Goal: Use online tool/utility: Utilize a website feature to perform a specific function

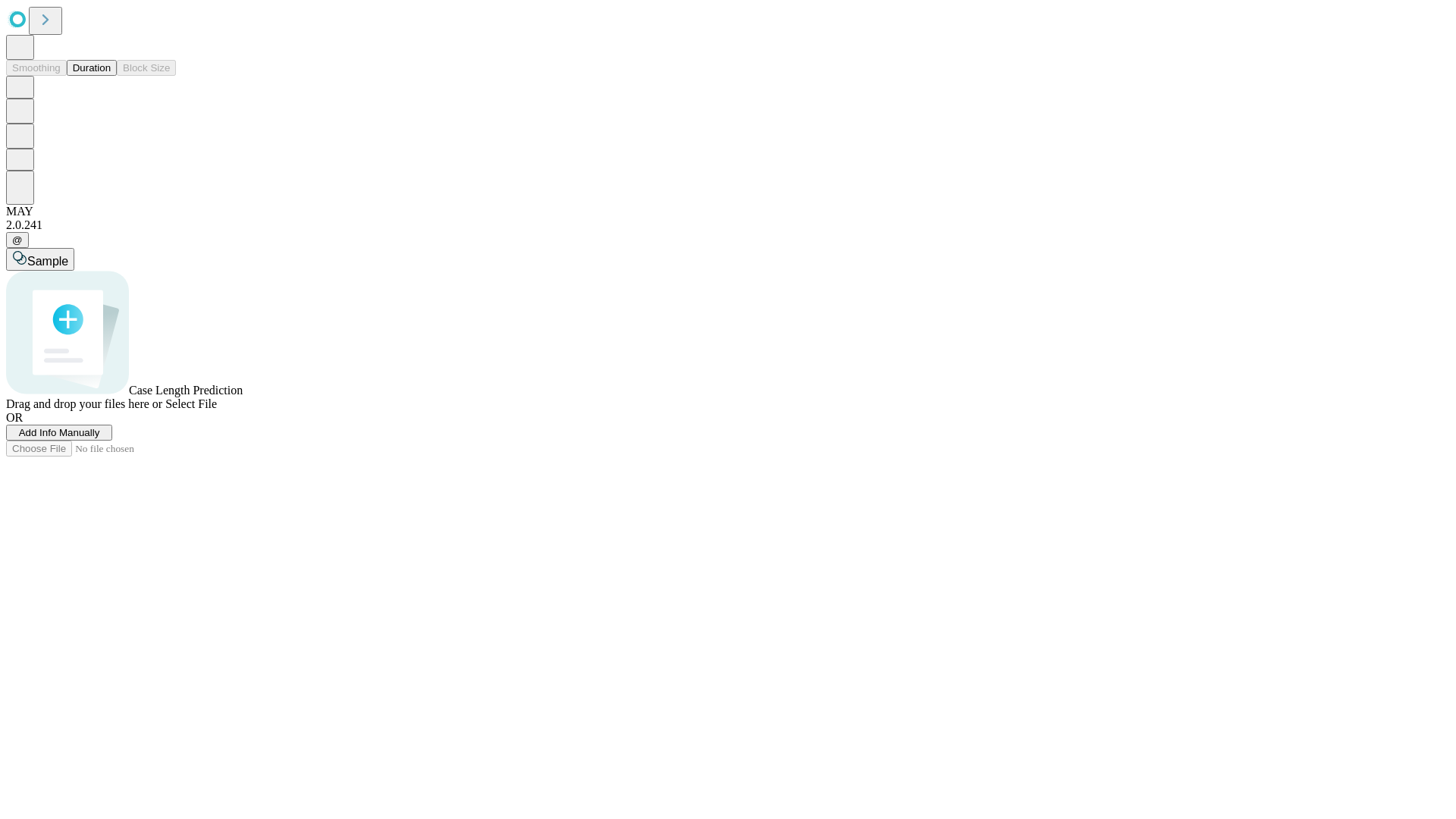
click at [110, 76] on button "Duration" at bounding box center [92, 67] width 50 height 16
click at [217, 410] on span "Select File" at bounding box center [191, 403] width 52 height 13
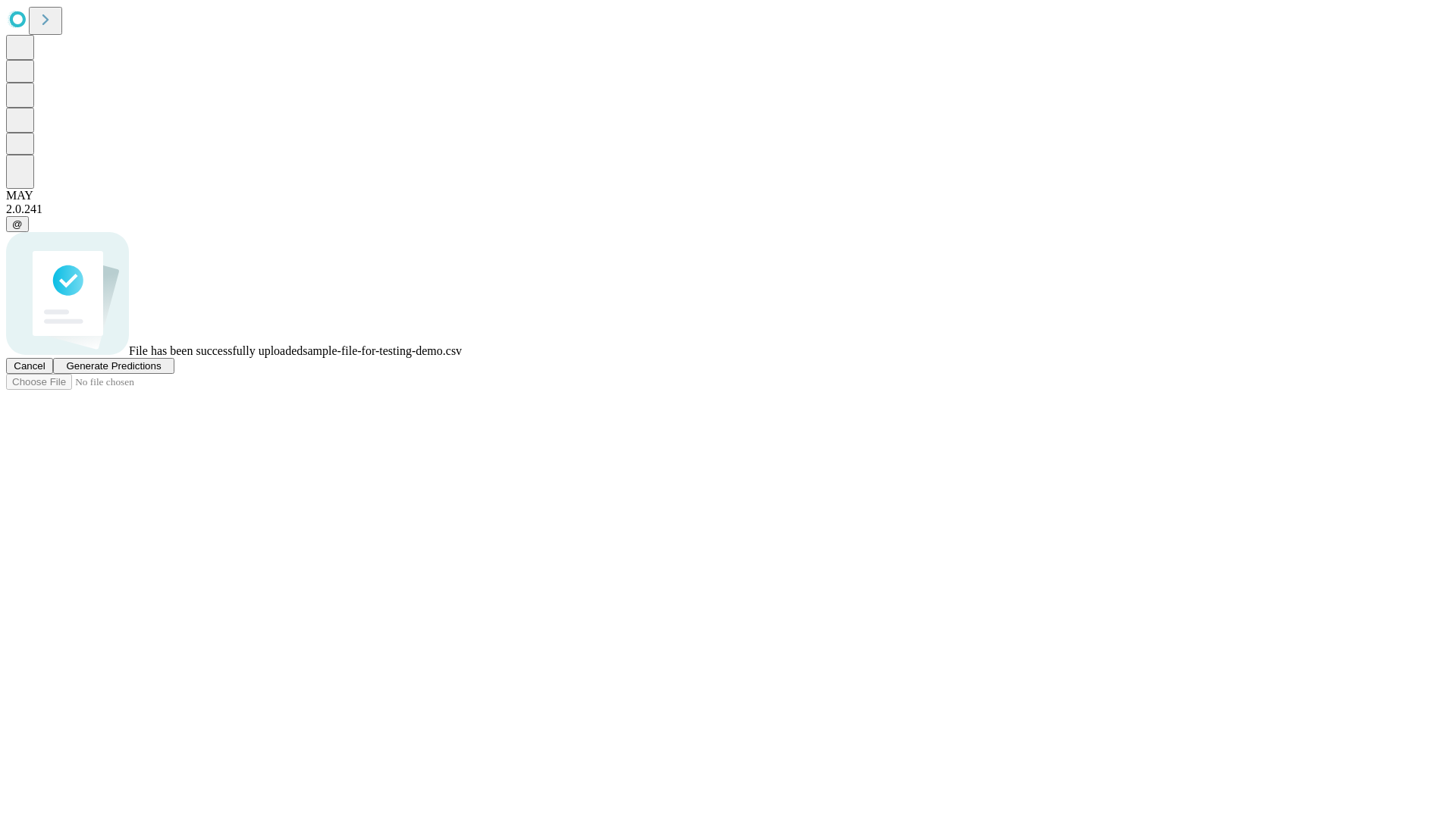
click at [160, 371] on span "Generate Predictions" at bounding box center [114, 366] width 95 height 11
